Goal: Transaction & Acquisition: Subscribe to service/newsletter

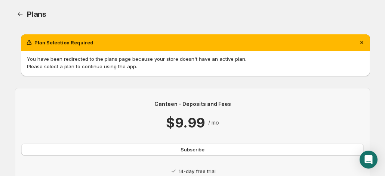
scroll to position [35, 0]
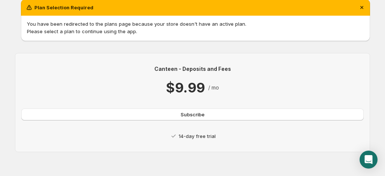
click at [180, 138] on p "14-day free trial" at bounding box center [197, 136] width 37 height 7
click at [178, 135] on div "14-day free trial" at bounding box center [192, 136] width 342 height 7
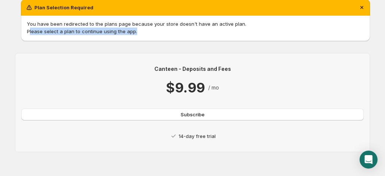
drag, startPoint x: 29, startPoint y: 29, endPoint x: 139, endPoint y: 32, distance: 109.9
click at [139, 32] on p "Please select a plan to continue using the app." at bounding box center [195, 31] width 337 height 7
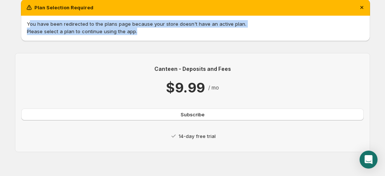
drag, startPoint x: 28, startPoint y: 25, endPoint x: 258, endPoint y: 33, distance: 230.0
click at [258, 33] on span "You have been redirected to the plans page because your store doesn't have an a…" at bounding box center [195, 27] width 337 height 15
click at [30, 23] on p "You have been redirected to the plans page because your store doesn't have an a…" at bounding box center [195, 23] width 337 height 7
click at [29, 23] on p "You have been redirected to the plans page because your store doesn't have an a…" at bounding box center [195, 23] width 337 height 7
drag, startPoint x: 108, startPoint y: 27, endPoint x: 135, endPoint y: 29, distance: 27.0
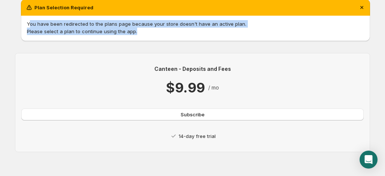
click at [108, 27] on p "You have been redirected to the plans page because your store doesn't have an a…" at bounding box center [195, 23] width 337 height 7
click at [151, 29] on p "Please select a plan to continue using the app." at bounding box center [195, 31] width 337 height 7
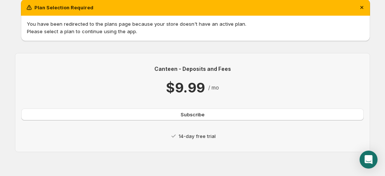
click at [74, 64] on div "Canteen - Deposits and Fees $9.99 / mo Subscribe 14-day free trial" at bounding box center [192, 102] width 355 height 99
click at [131, 116] on button "Subscribe" at bounding box center [192, 115] width 342 height 12
